Goal: Task Accomplishment & Management: Manage account settings

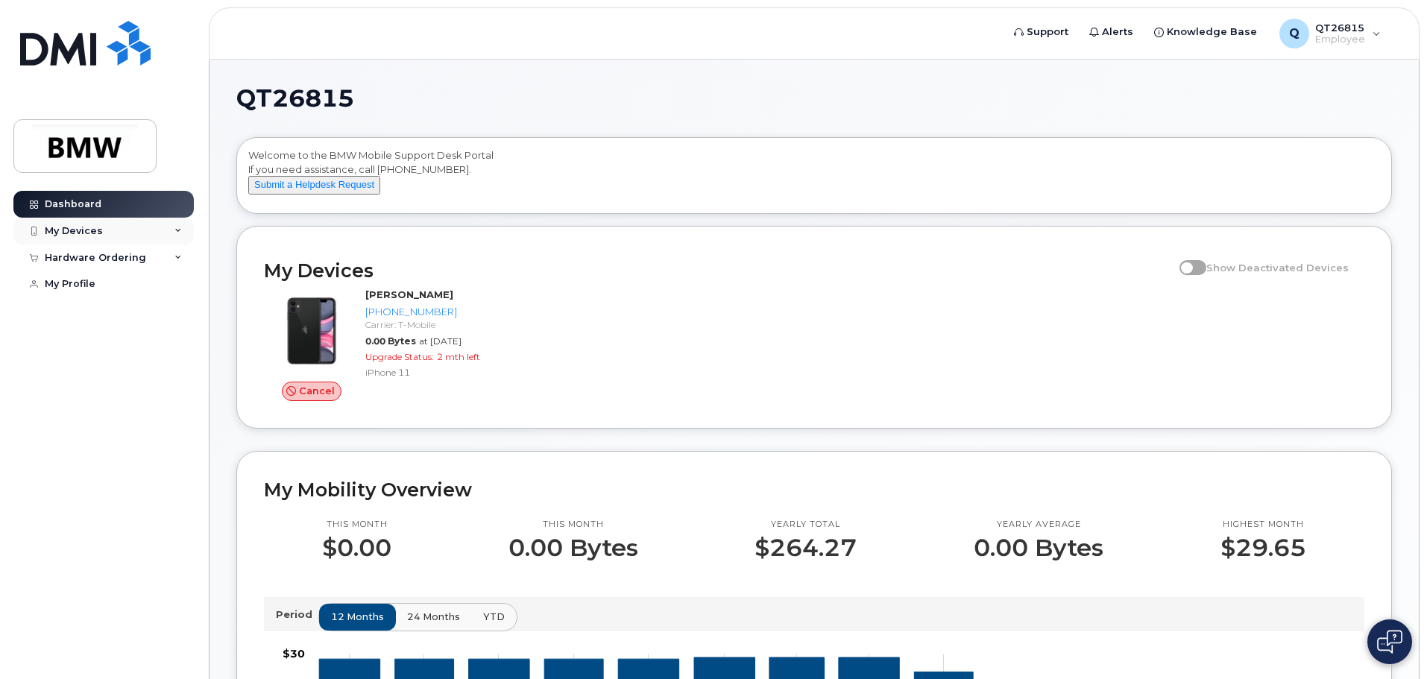
click at [178, 230] on icon at bounding box center [178, 230] width 7 height 7
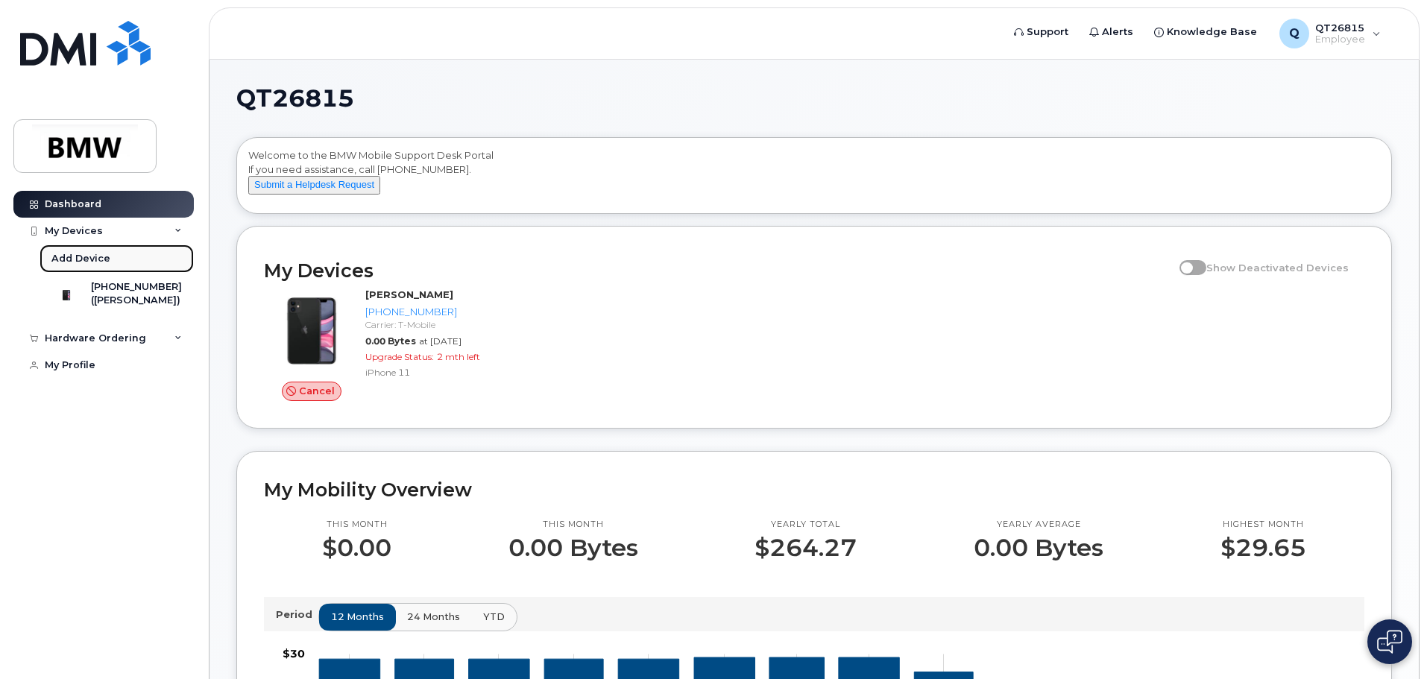
click at [69, 257] on div "Add Device" at bounding box center [80, 258] width 59 height 13
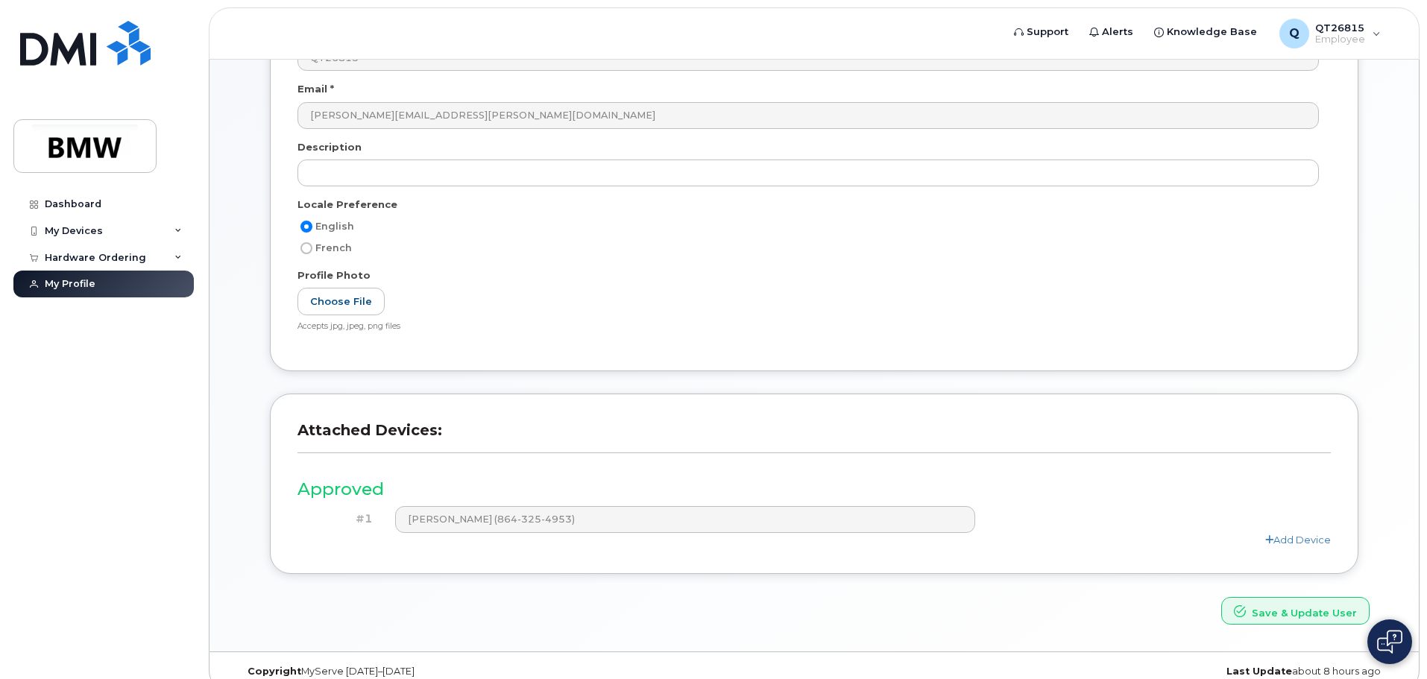
scroll to position [207, 0]
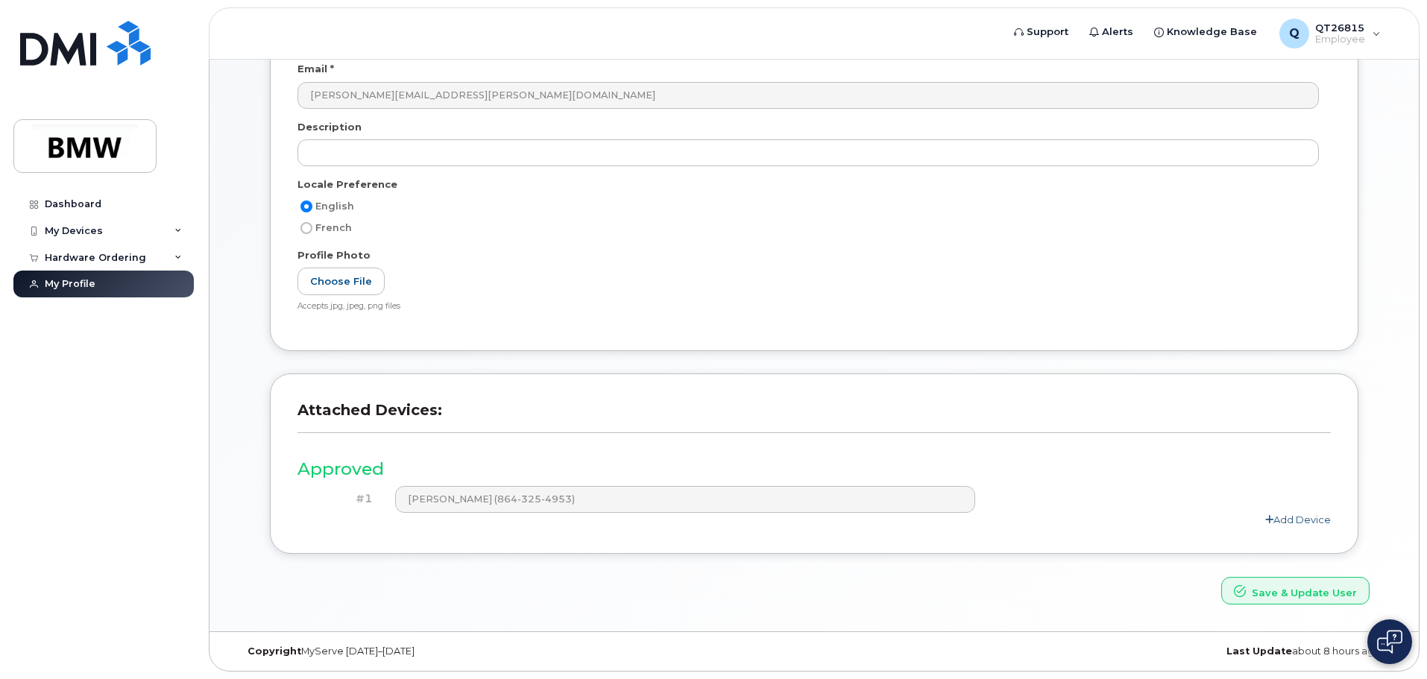
click at [1287, 517] on link "Add Device" at bounding box center [1299, 520] width 66 height 12
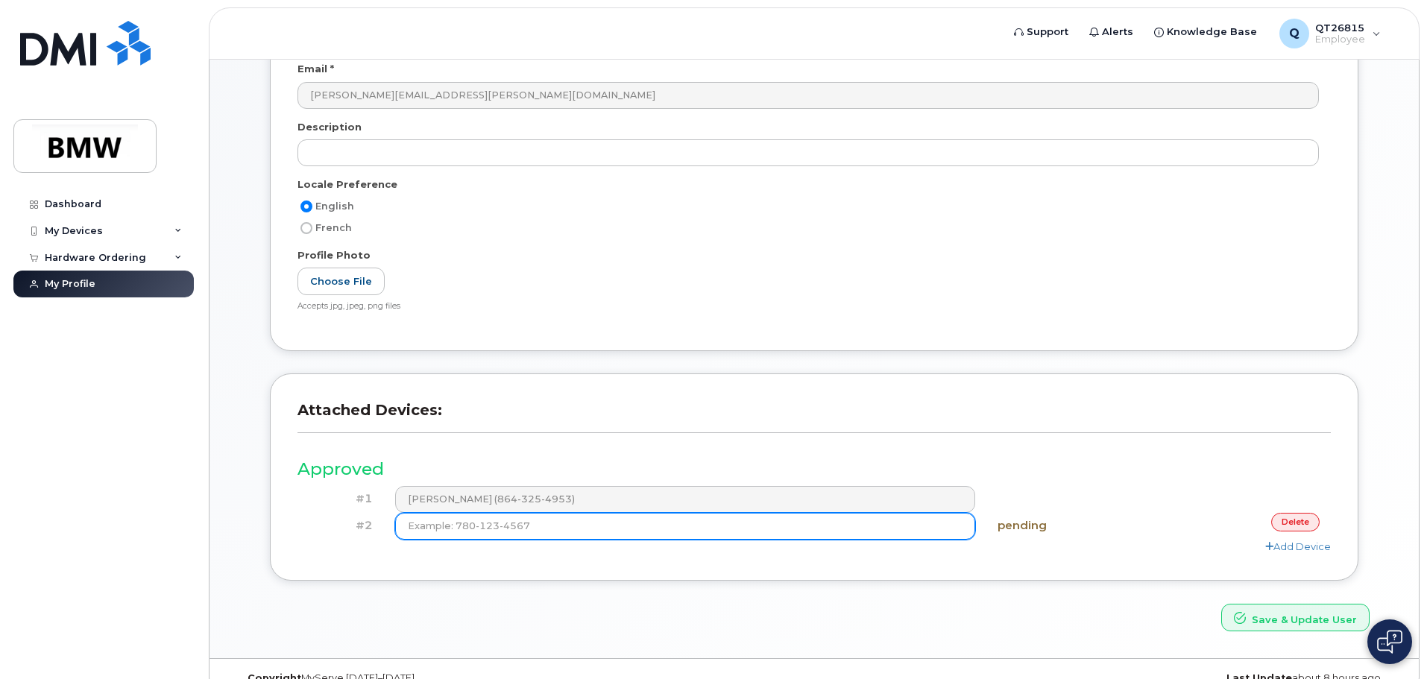
click at [451, 526] on input at bounding box center [685, 526] width 581 height 27
type input "(1"
type input "(864) 678-0110"
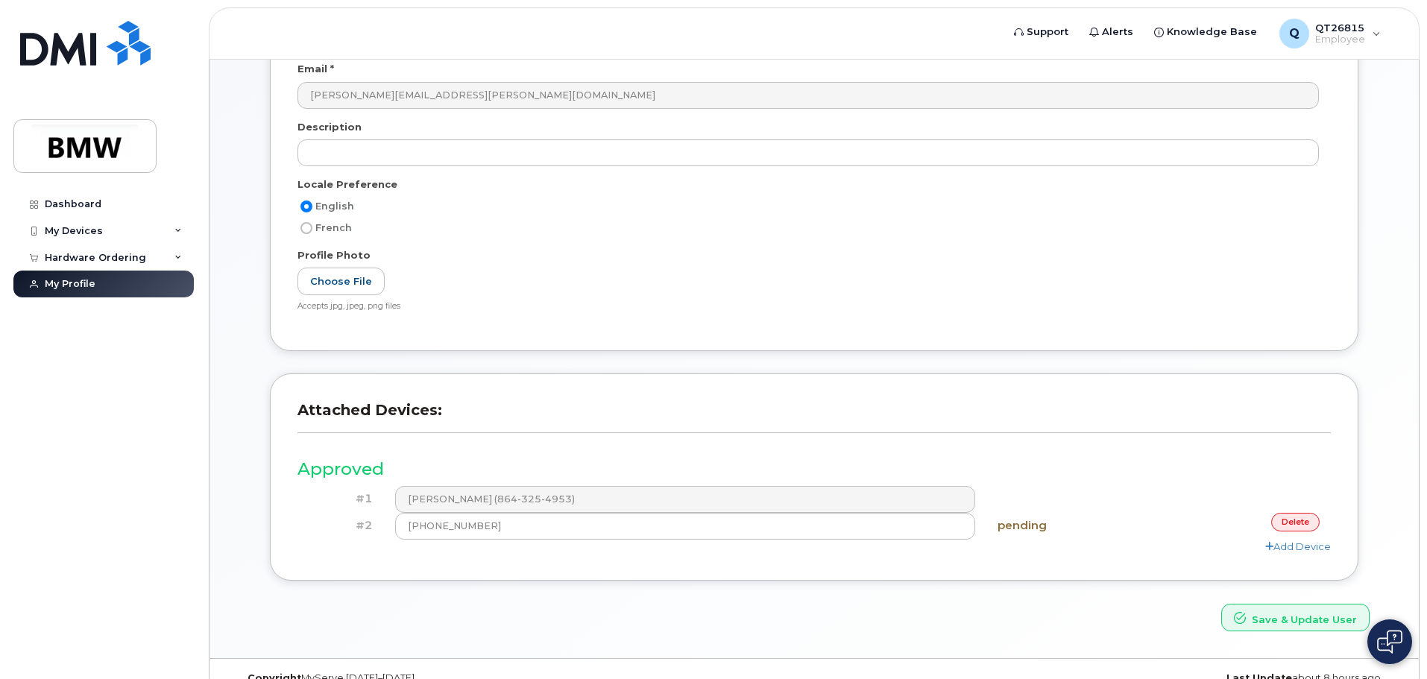
click at [1102, 505] on div "#1 Leticia Cureton (864-325-4953)" at bounding box center [815, 499] width 1034 height 27
click at [1272, 618] on button "Save & Update User" at bounding box center [1296, 618] width 148 height 28
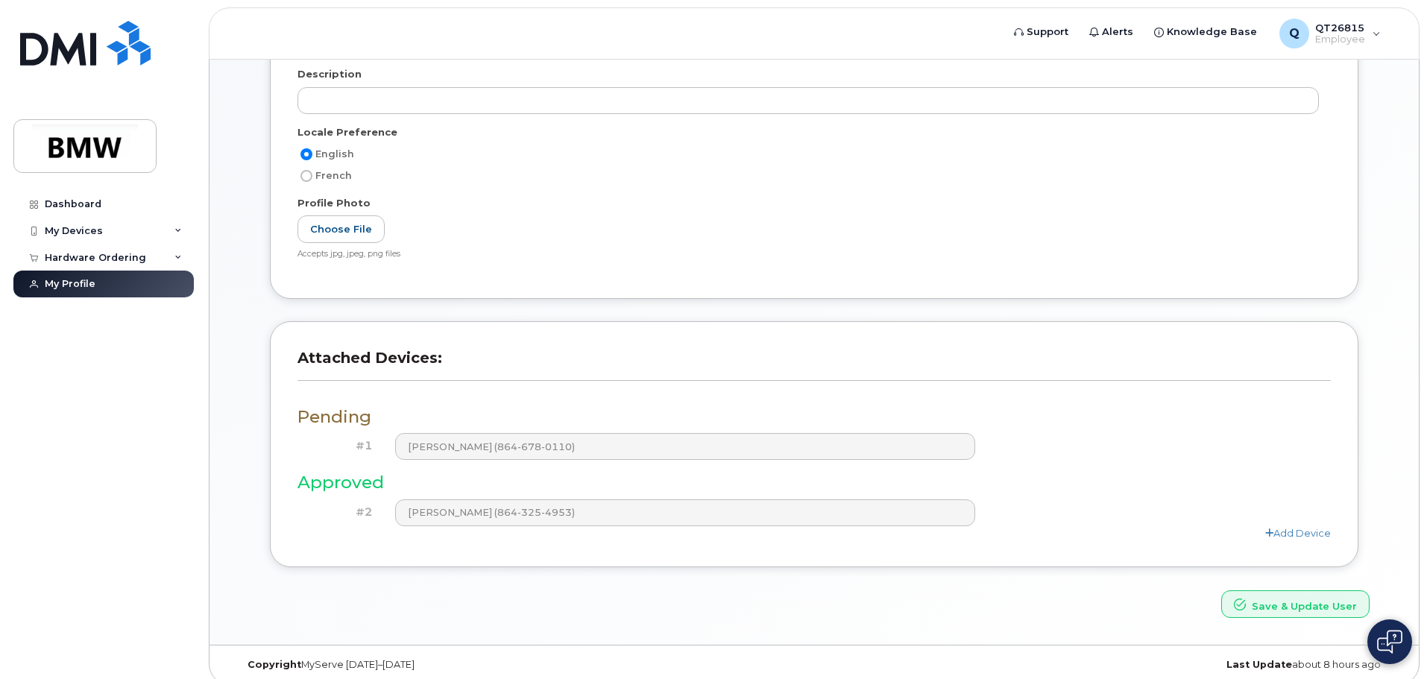
scroll to position [336, 0]
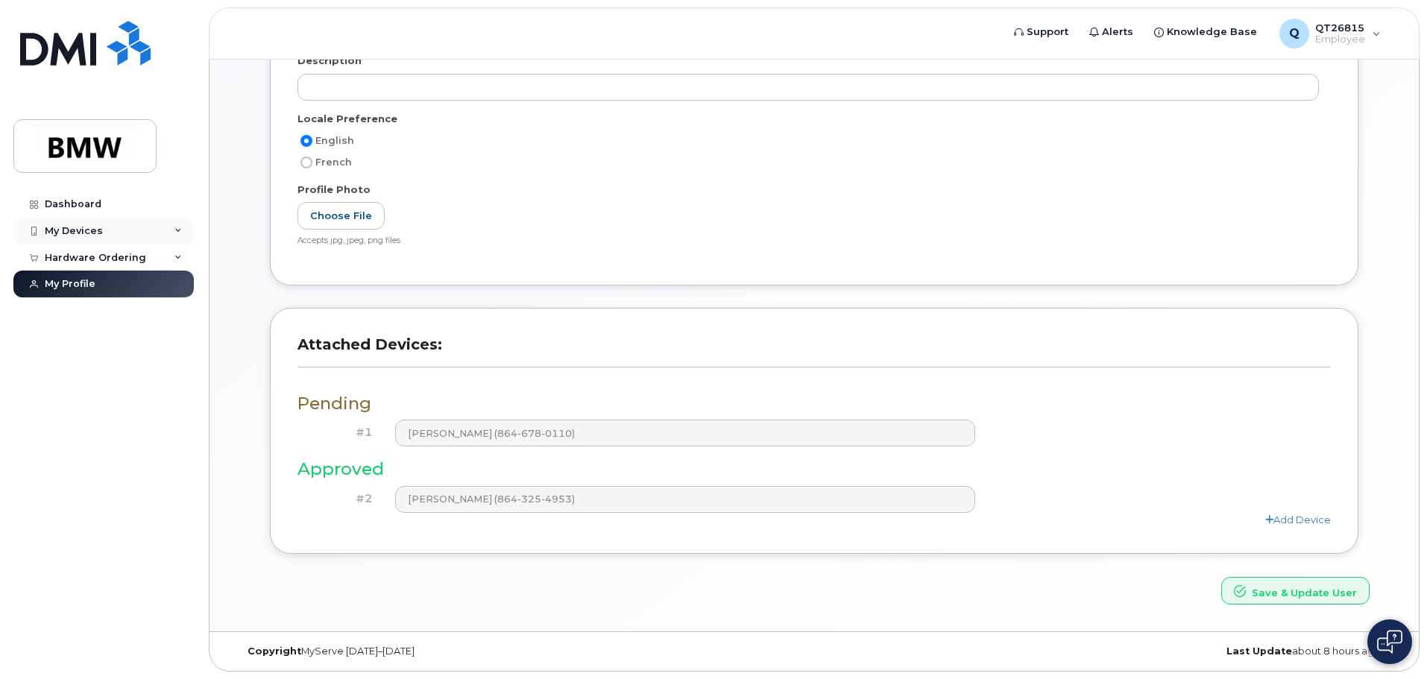
click at [178, 229] on icon at bounding box center [178, 230] width 7 height 7
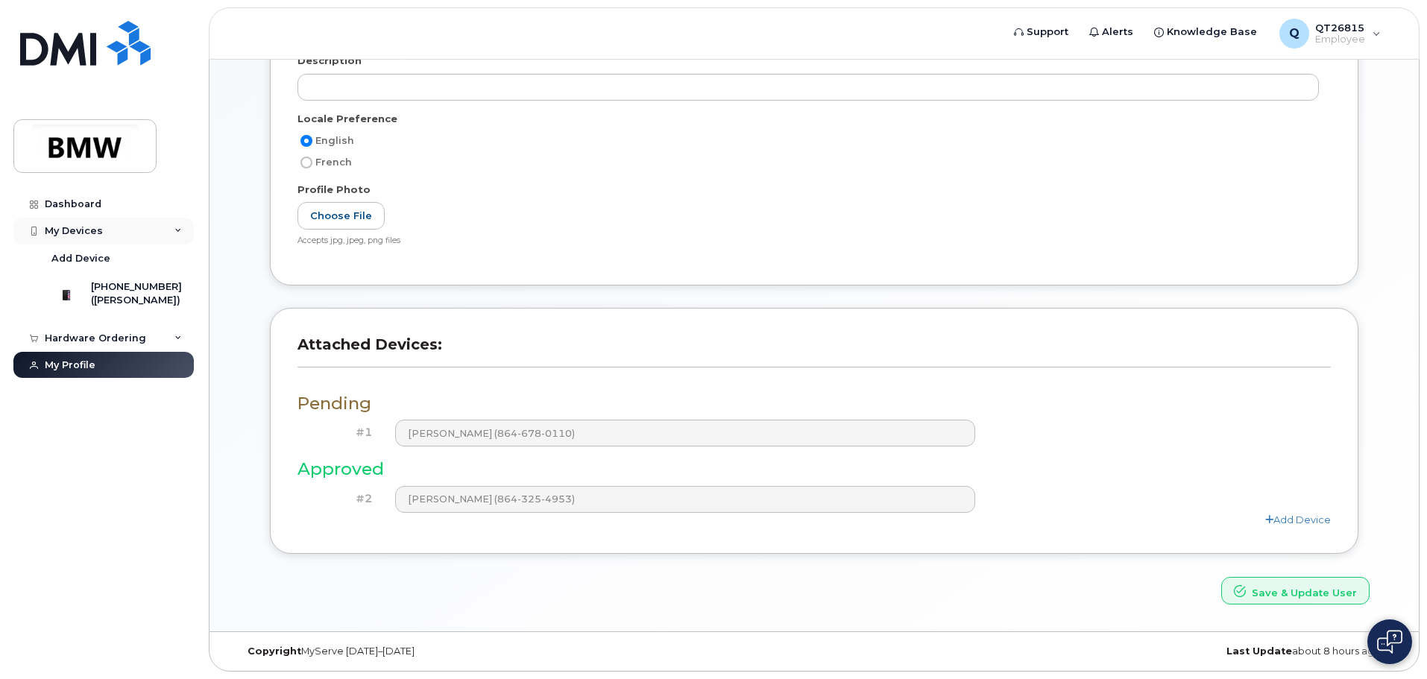
click at [175, 230] on icon at bounding box center [178, 230] width 7 height 7
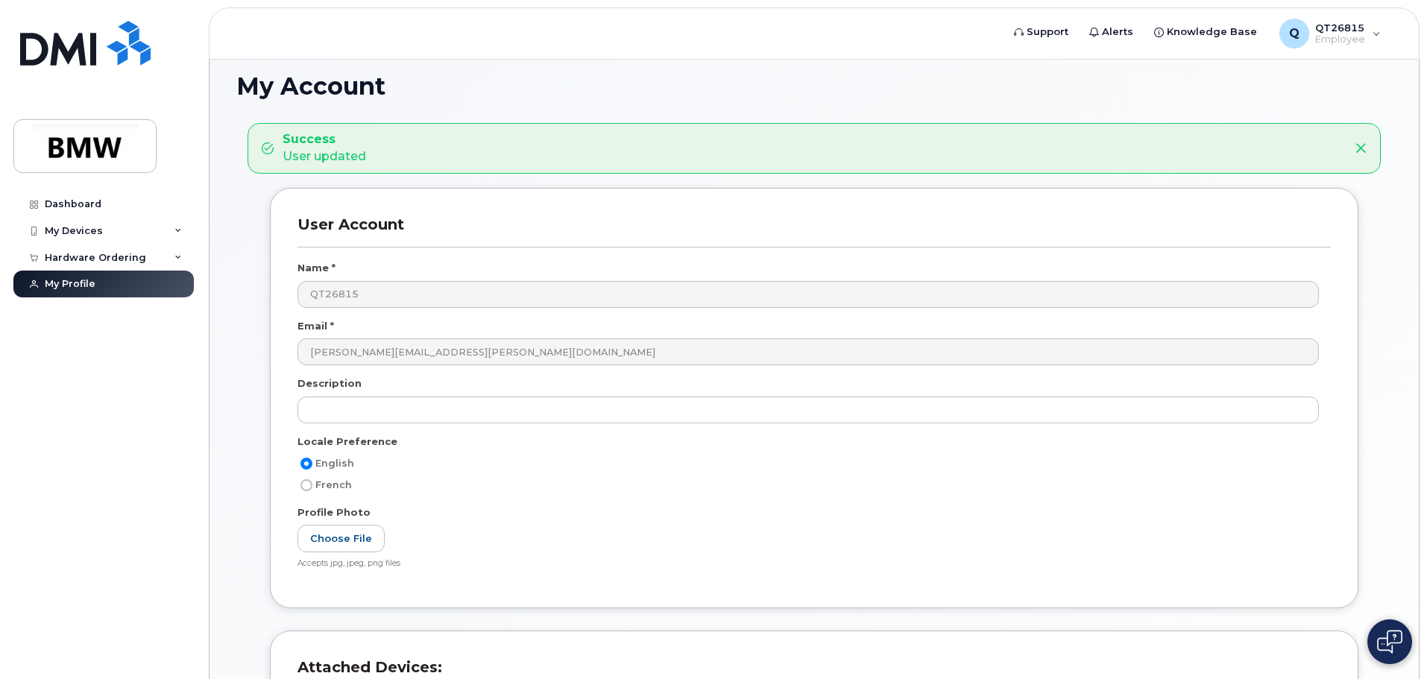
scroll to position [0, 0]
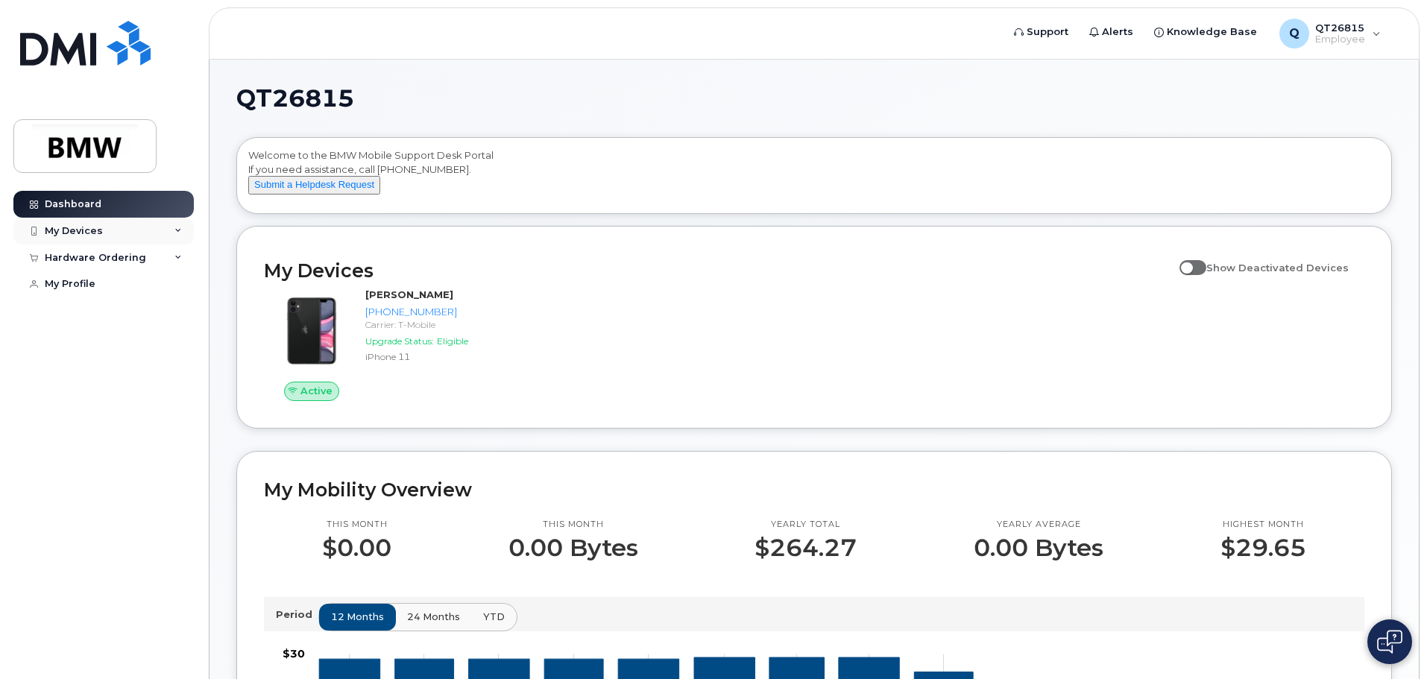
click at [180, 230] on icon at bounding box center [178, 230] width 7 height 7
click at [176, 347] on div "Hardware Ordering" at bounding box center [103, 338] width 180 height 27
click at [165, 427] on div "Dashboard My Devices Add Device 864-325-4953 (Leticia Cureton) Hardware Orderin…" at bounding box center [105, 424] width 184 height 466
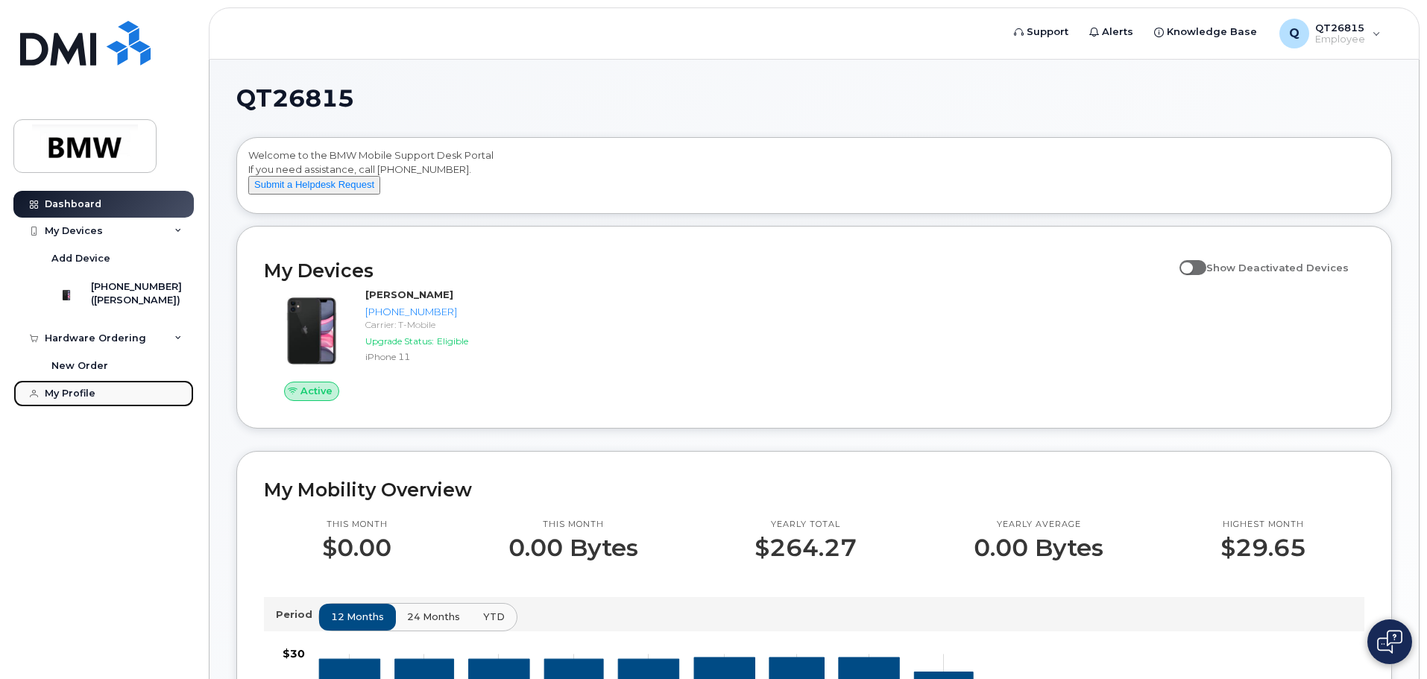
click at [66, 400] on div "My Profile" at bounding box center [70, 394] width 51 height 12
